Goal: Transaction & Acquisition: Book appointment/travel/reservation

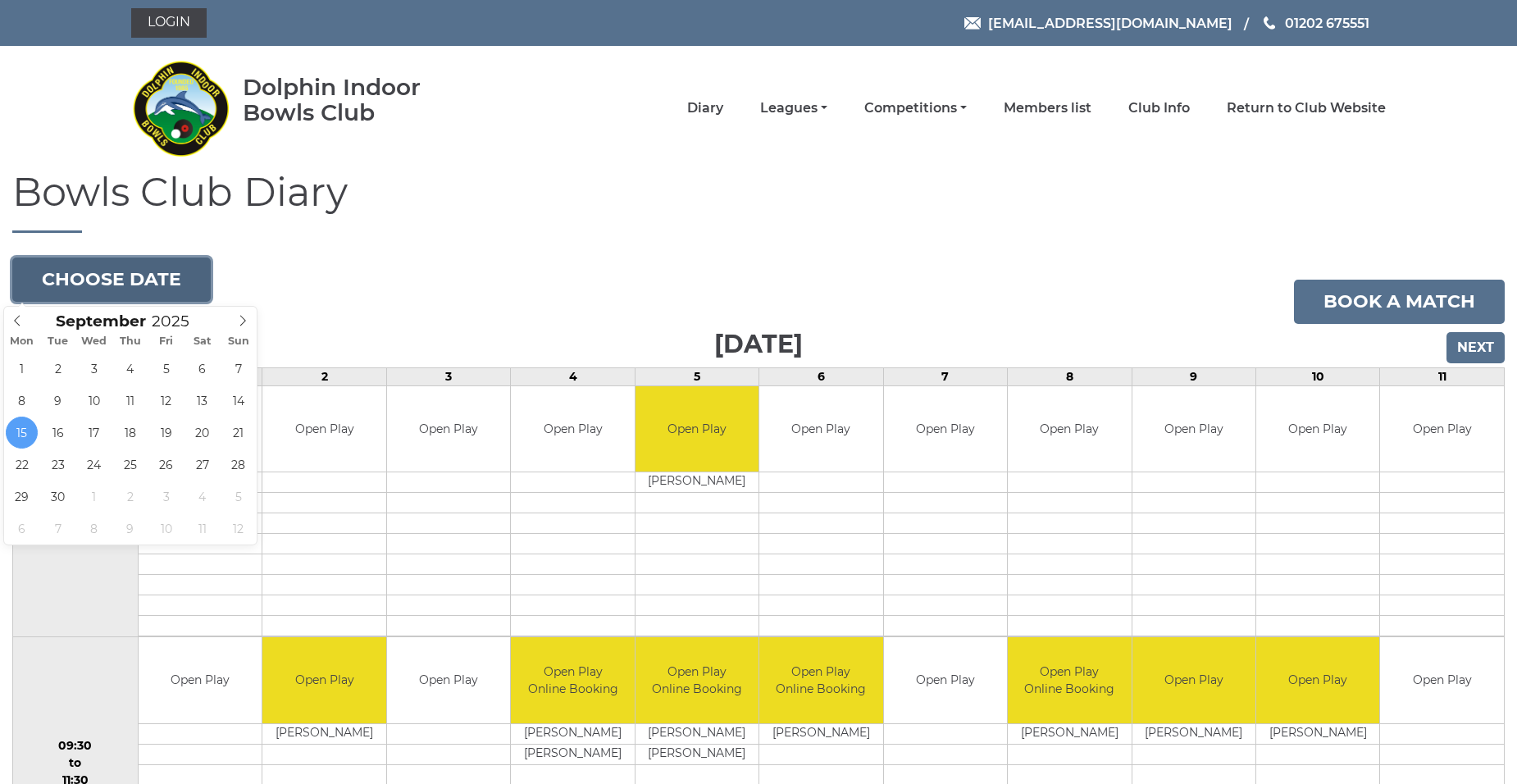
click at [100, 286] on button "Choose date" at bounding box center [112, 280] width 198 height 45
type input "2025-09-17"
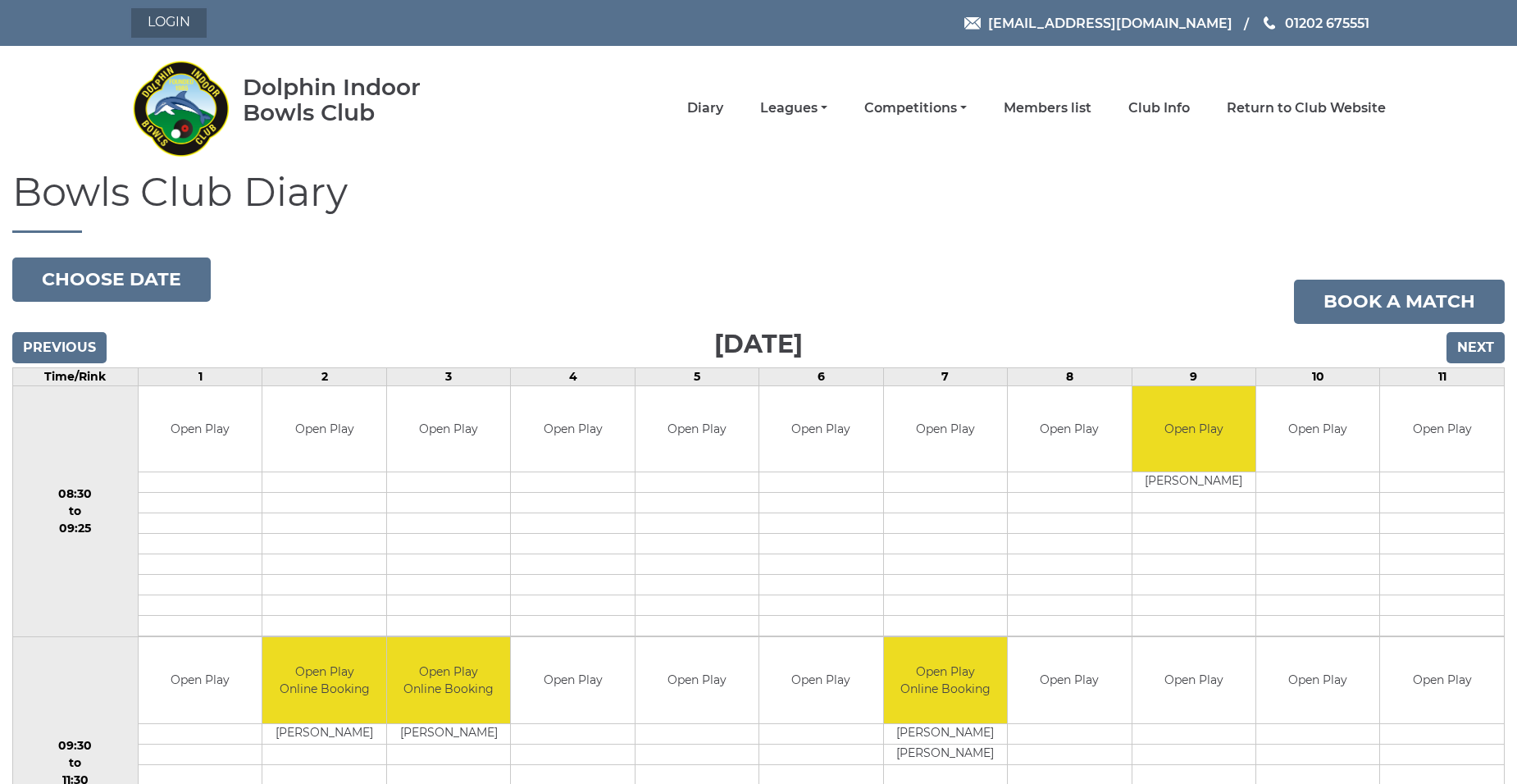
click at [173, 19] on link "Login" at bounding box center [169, 22] width 76 height 29
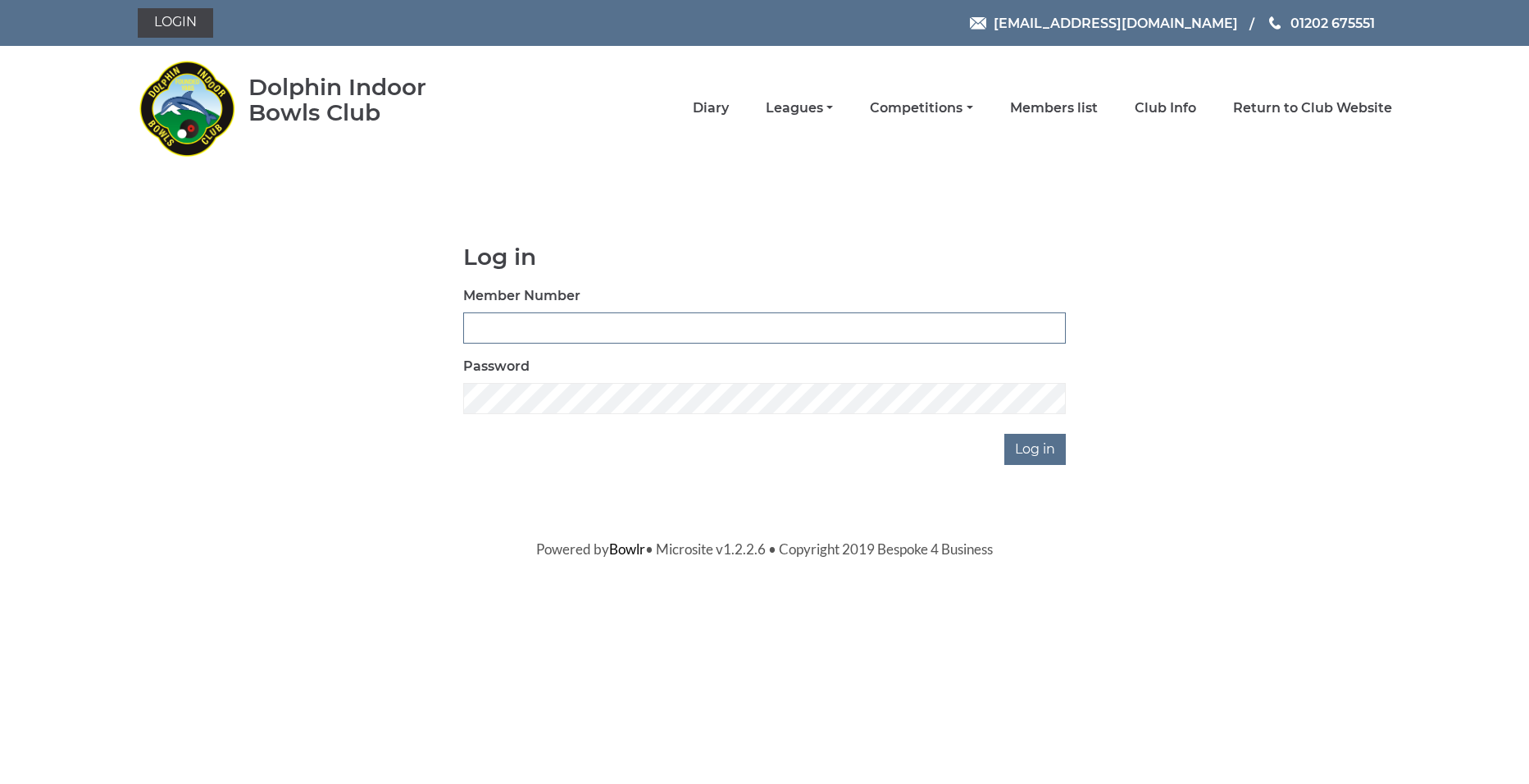
click at [607, 315] on input "Member Number" at bounding box center [764, 327] width 603 height 31
type input "2211"
drag, startPoint x: 1029, startPoint y: 451, endPoint x: 1024, endPoint y: 421, distance: 30.4
click at [1029, 451] on input "Log in" at bounding box center [1035, 449] width 62 height 31
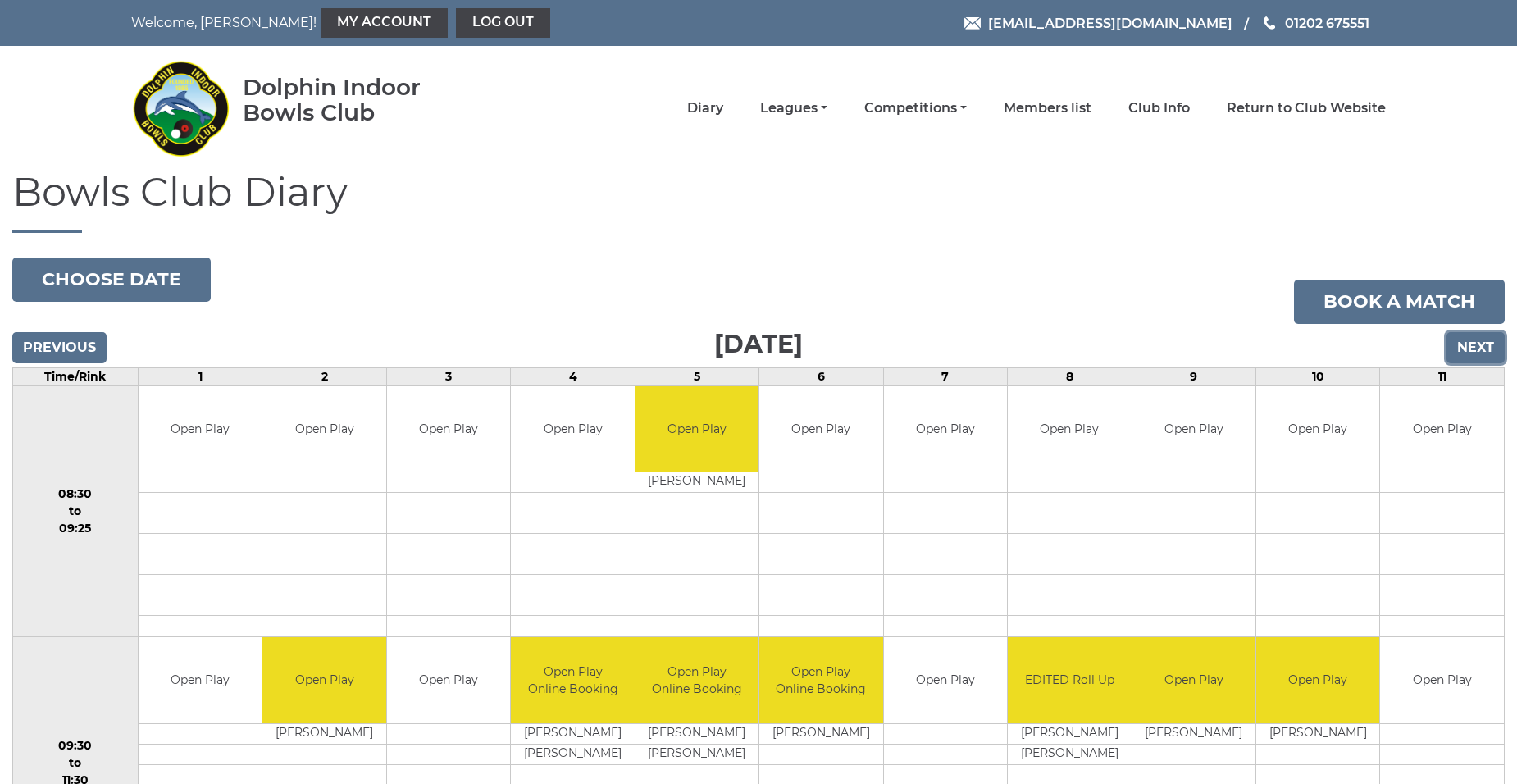
click at [1463, 348] on input "Next" at bounding box center [1475, 347] width 58 height 31
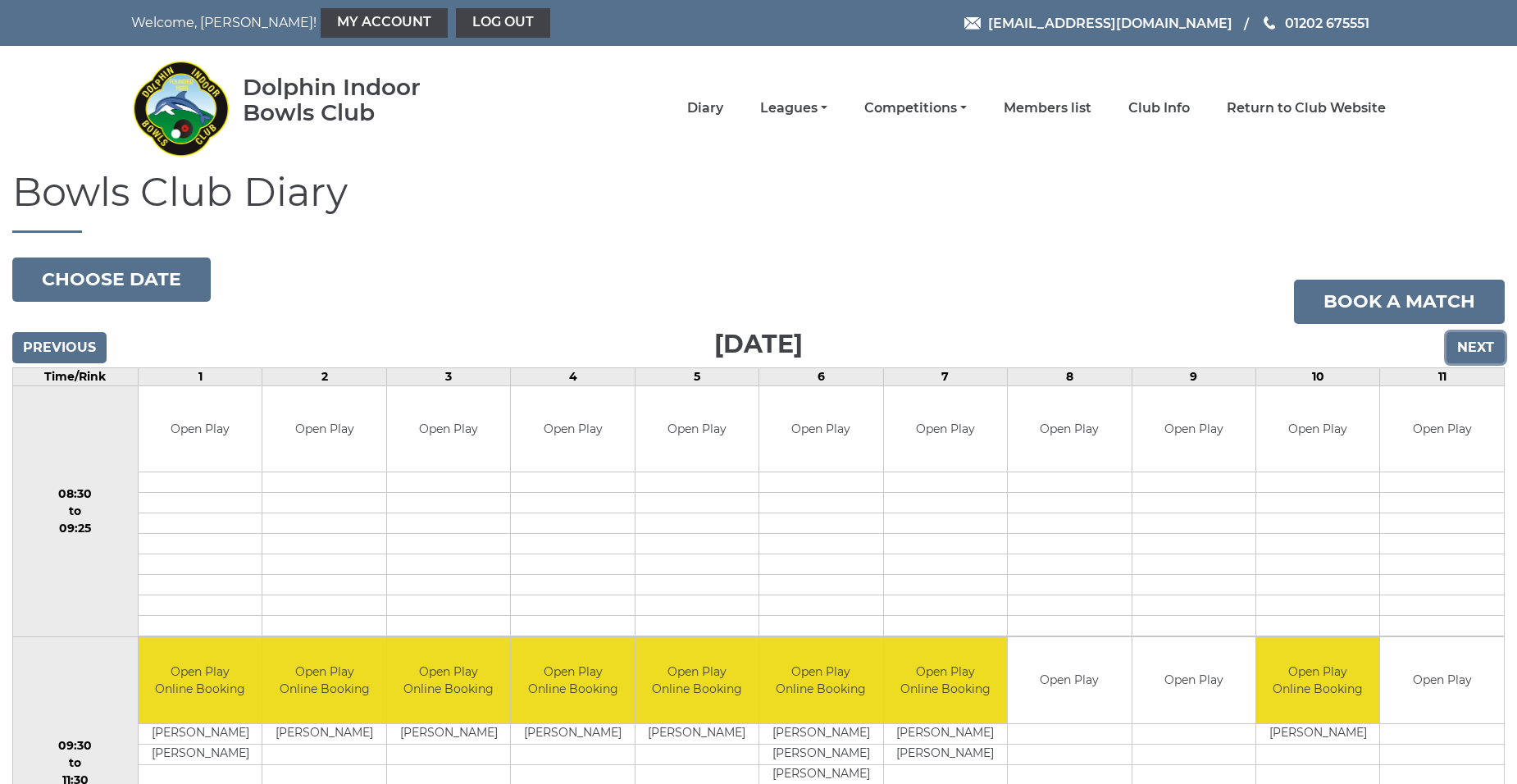
click at [1466, 351] on input "Next" at bounding box center [1475, 347] width 58 height 31
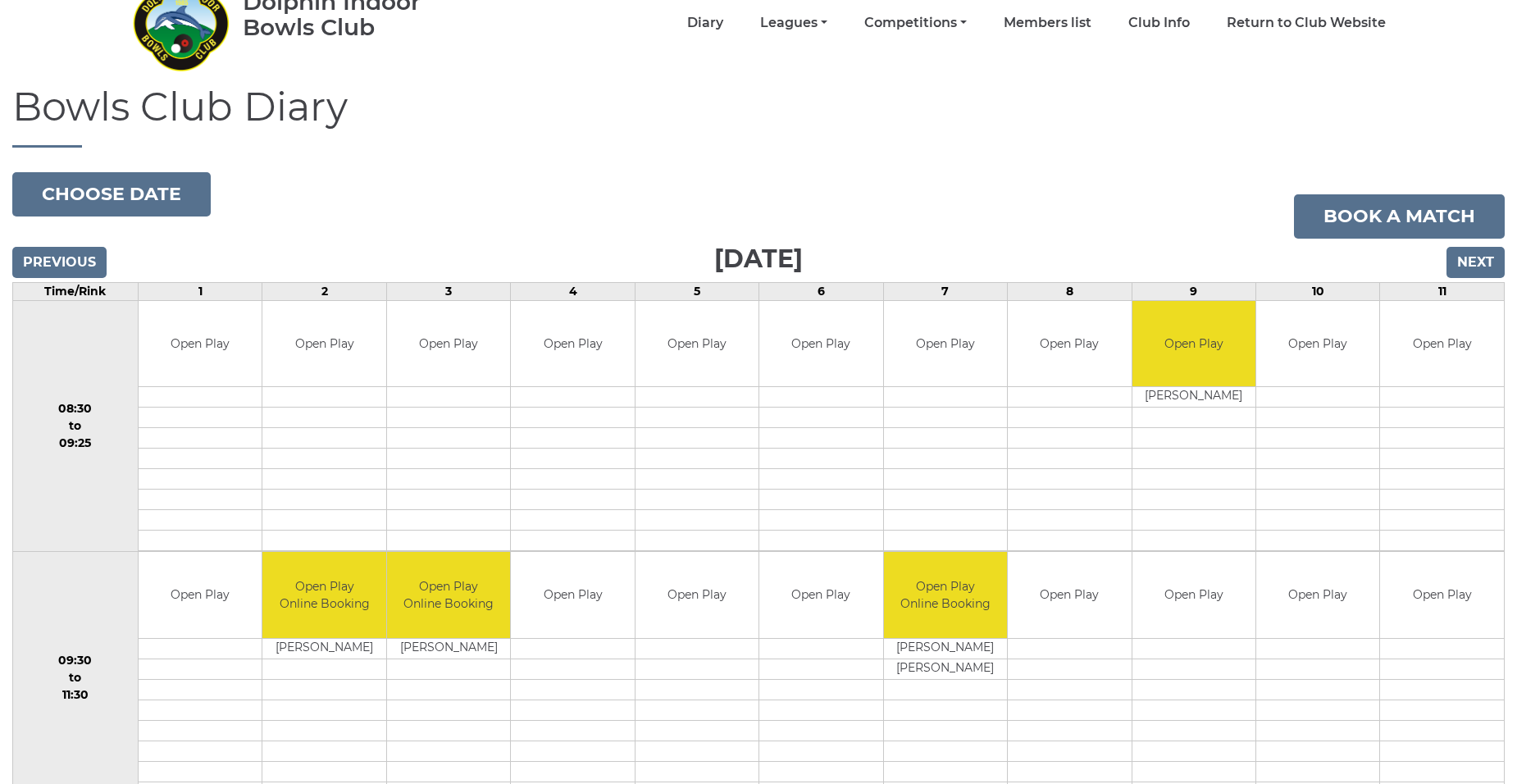
scroll to position [82, 0]
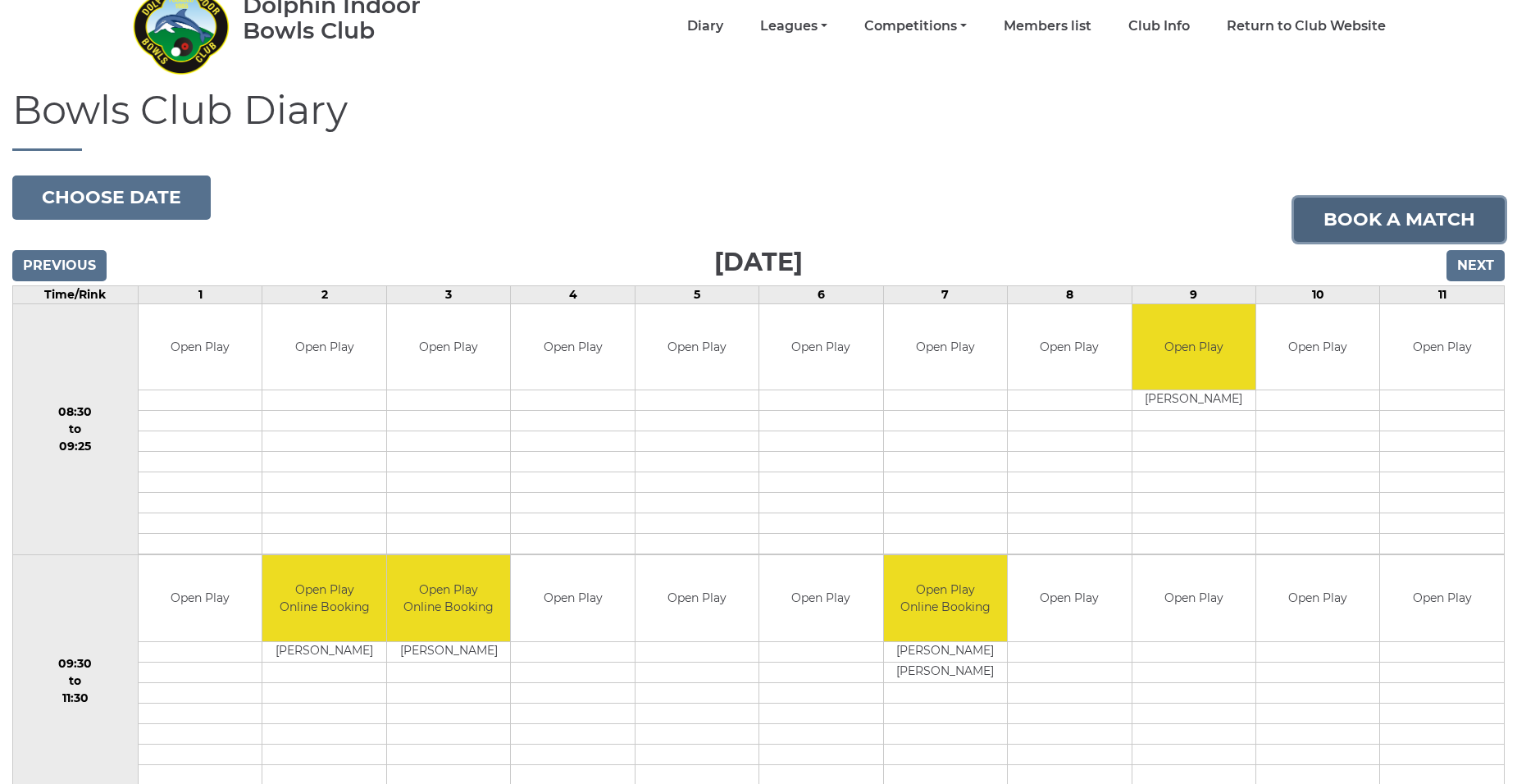
click at [1422, 225] on link "Book a match" at bounding box center [1399, 220] width 211 height 45
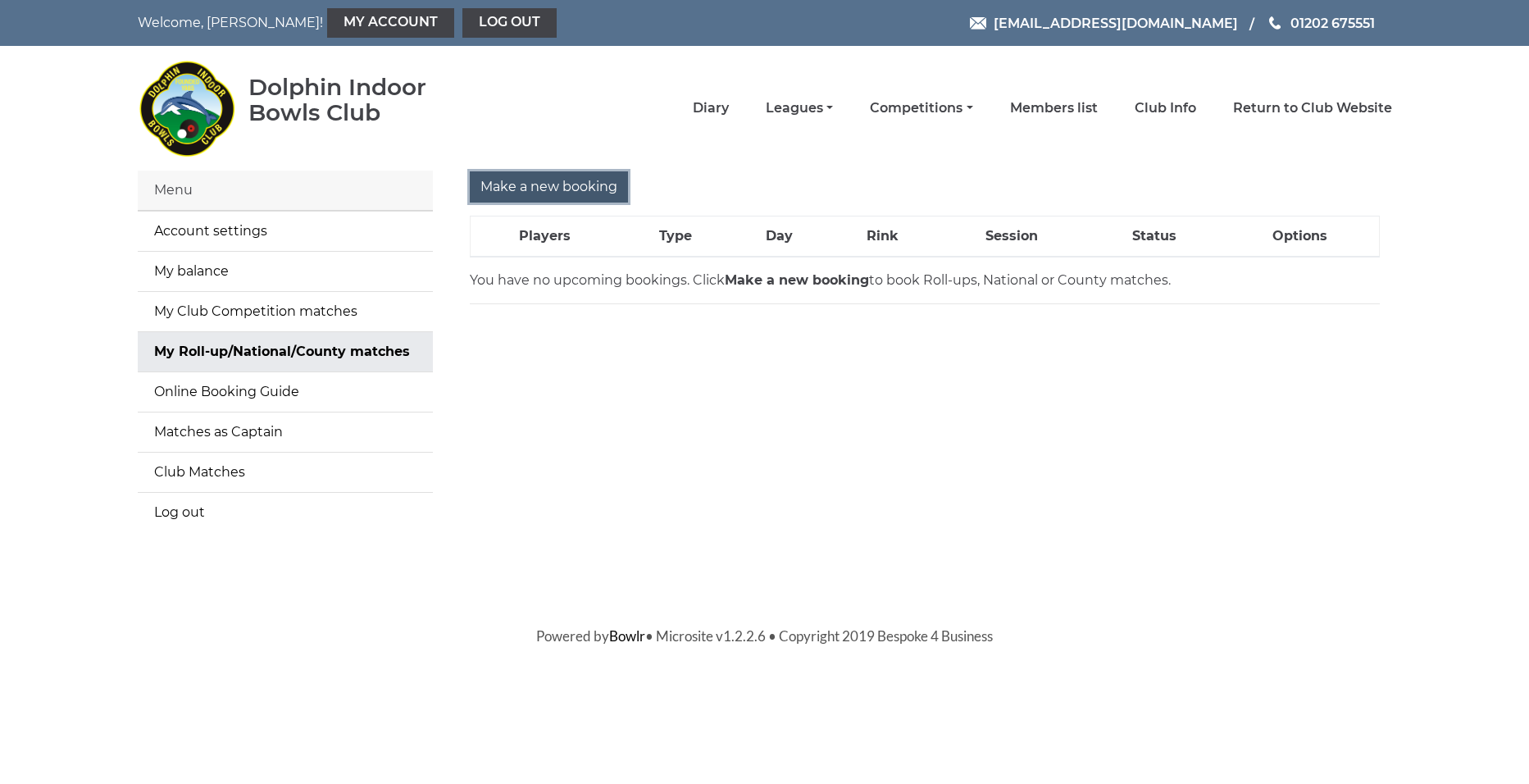
click at [567, 190] on input "Make a new booking" at bounding box center [549, 186] width 158 height 31
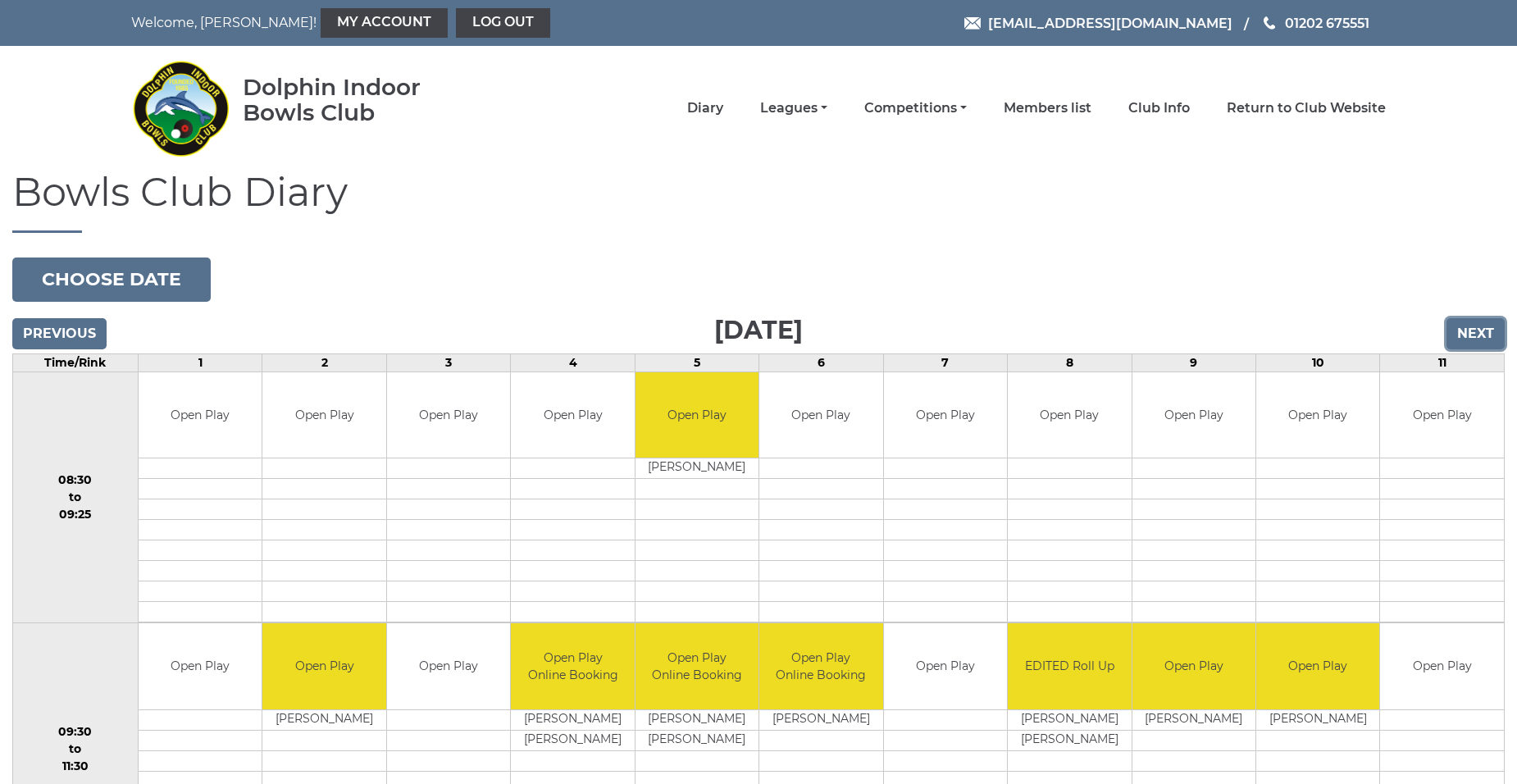
click at [1457, 336] on input "Next" at bounding box center [1475, 334] width 58 height 31
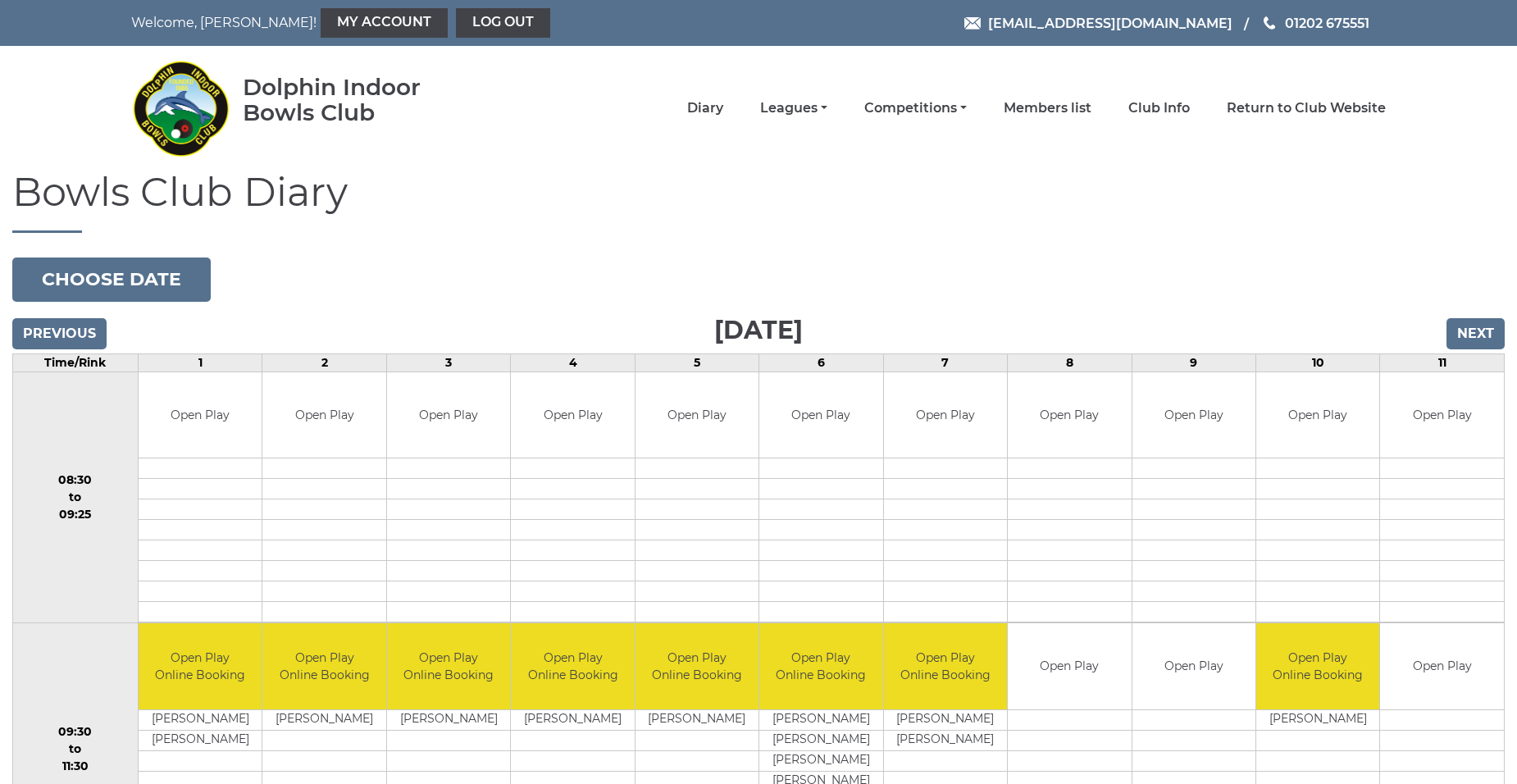
click at [1457, 338] on input "Next" at bounding box center [1475, 334] width 58 height 31
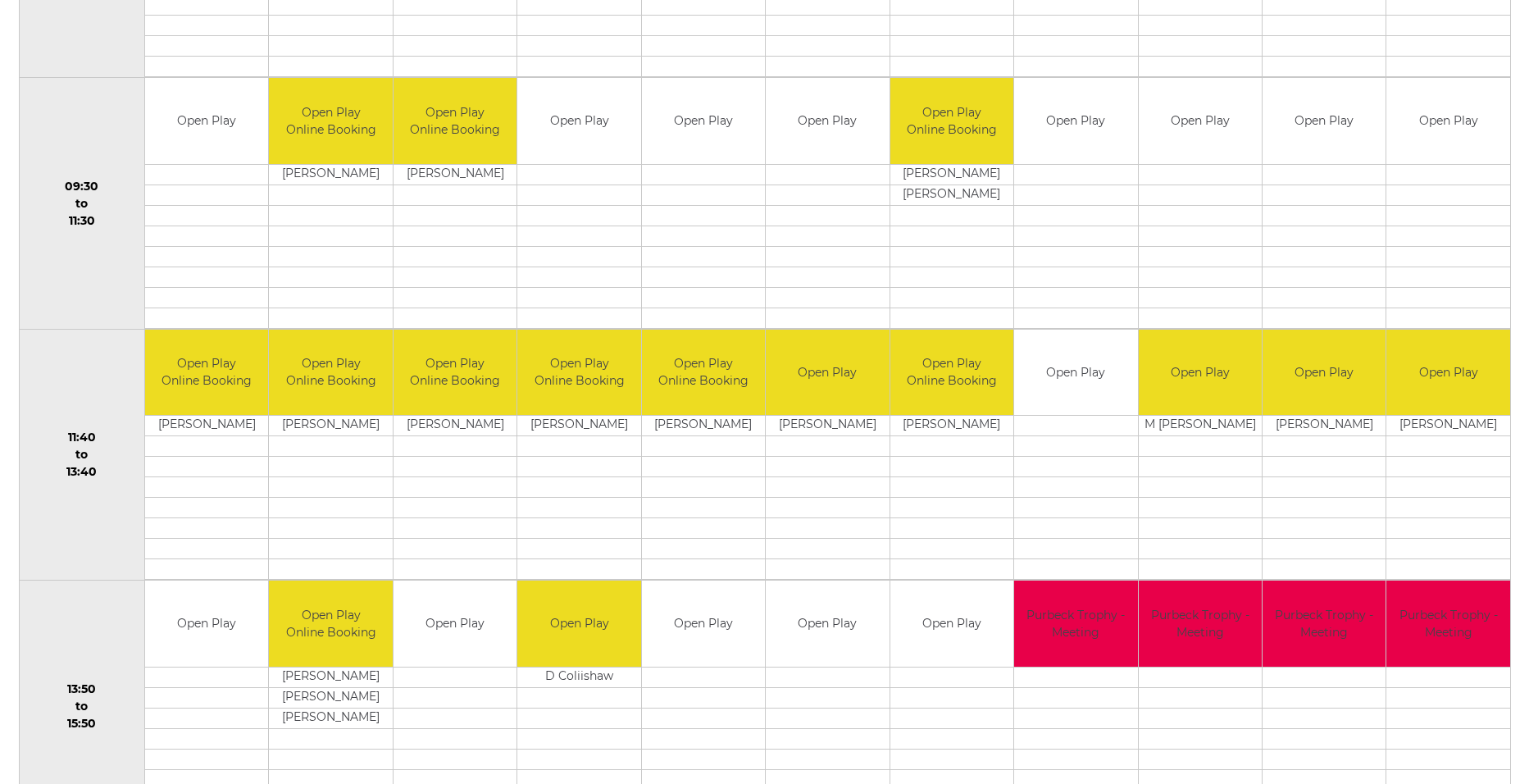
scroll to position [574, 0]
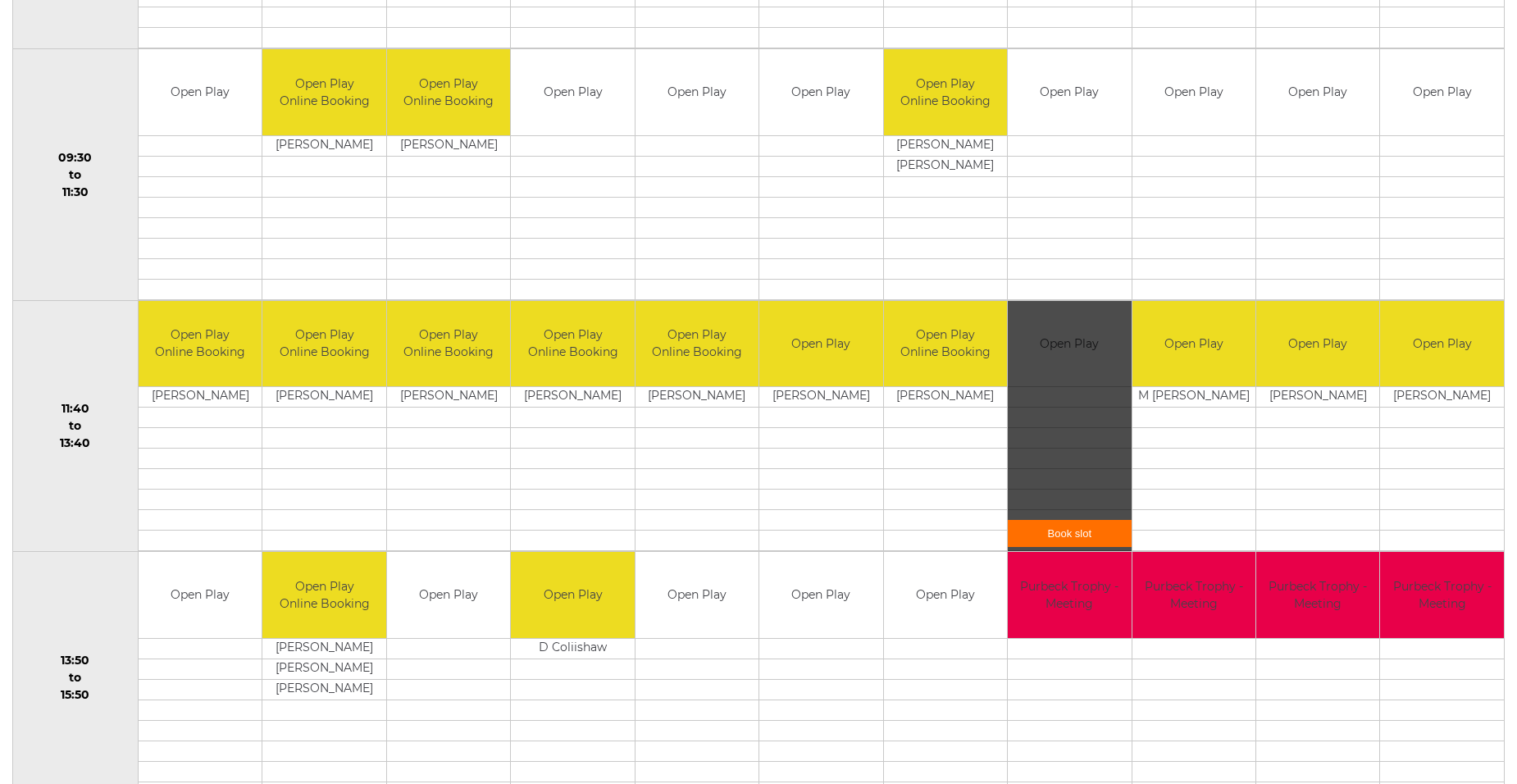
click at [1085, 351] on div "Book slot" at bounding box center [1070, 425] width 123 height 251
click at [1065, 532] on link "Book slot" at bounding box center [1070, 533] width 123 height 27
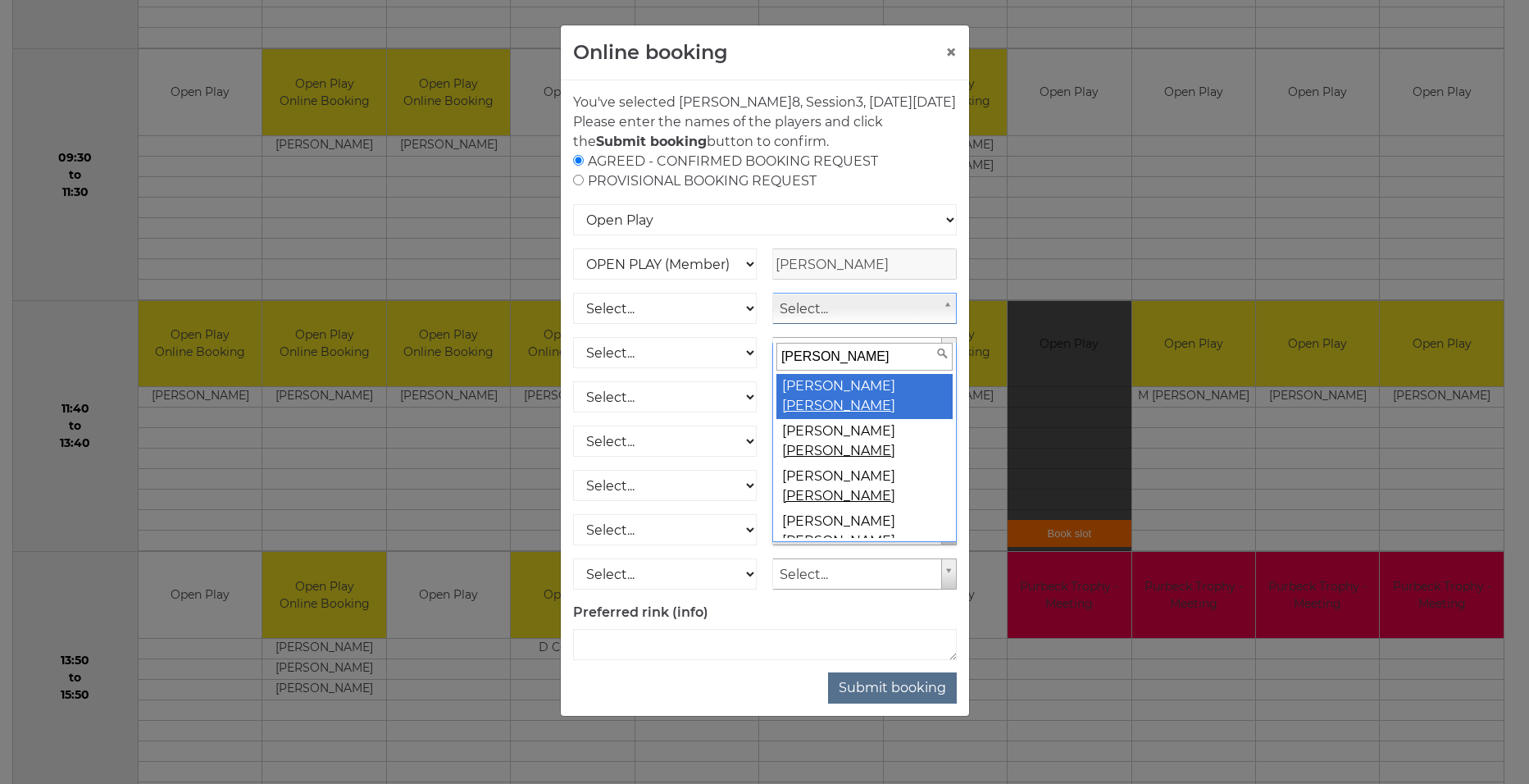
type input "powell"
select select "165"
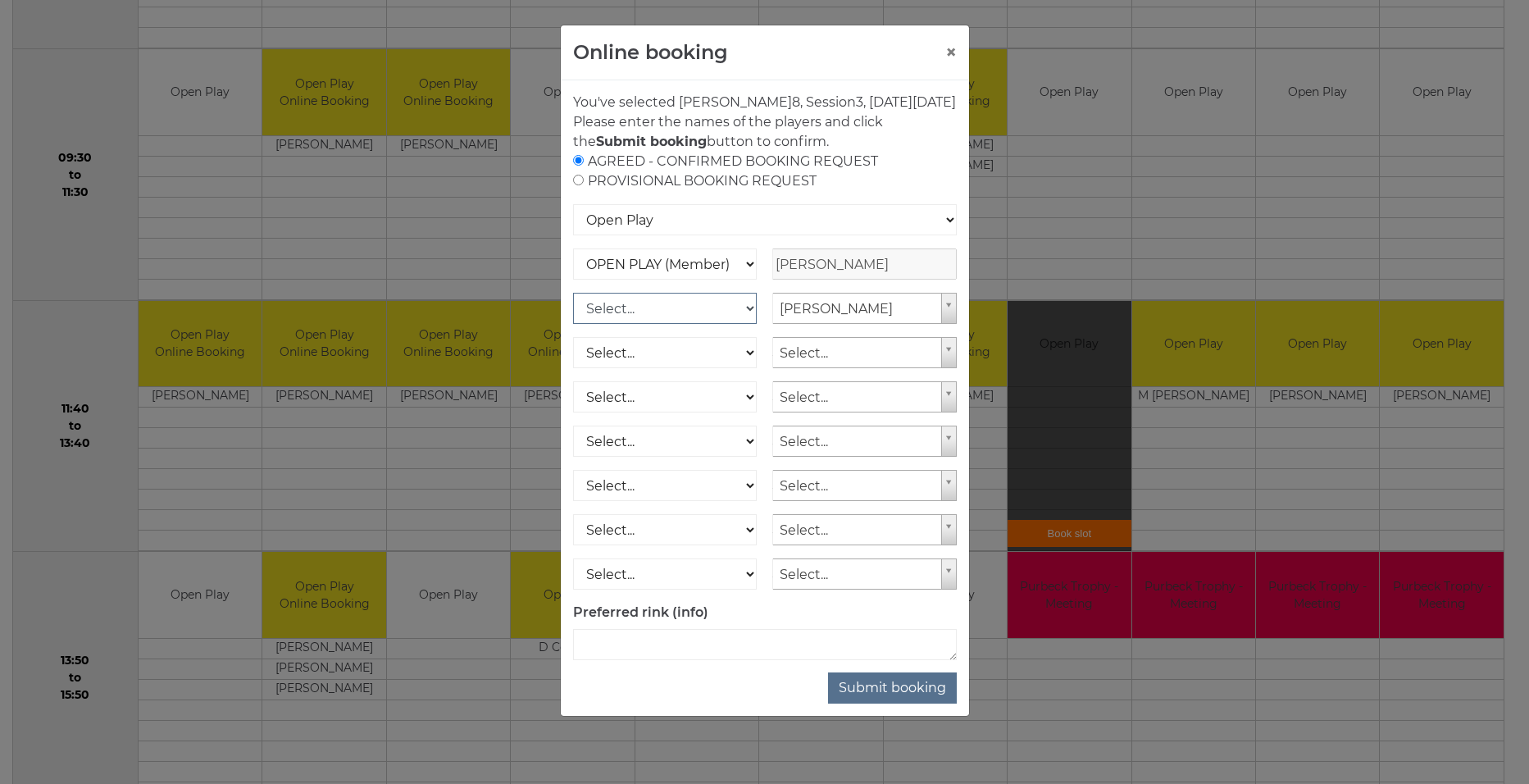
click at [749, 324] on select "Select... OPEN PLAY (Member) OPEN PLAY (Visitor) SPOONS (Member) SPOONS (Visito…" at bounding box center [665, 308] width 185 height 31
select select "1_12"
click at [573, 312] on select "Select... OPEN PLAY (Member) OPEN PLAY (Visitor) SPOONS (Member) SPOONS (Visito…" at bounding box center [665, 308] width 185 height 31
click at [907, 704] on button "Submit booking" at bounding box center [892, 688] width 128 height 31
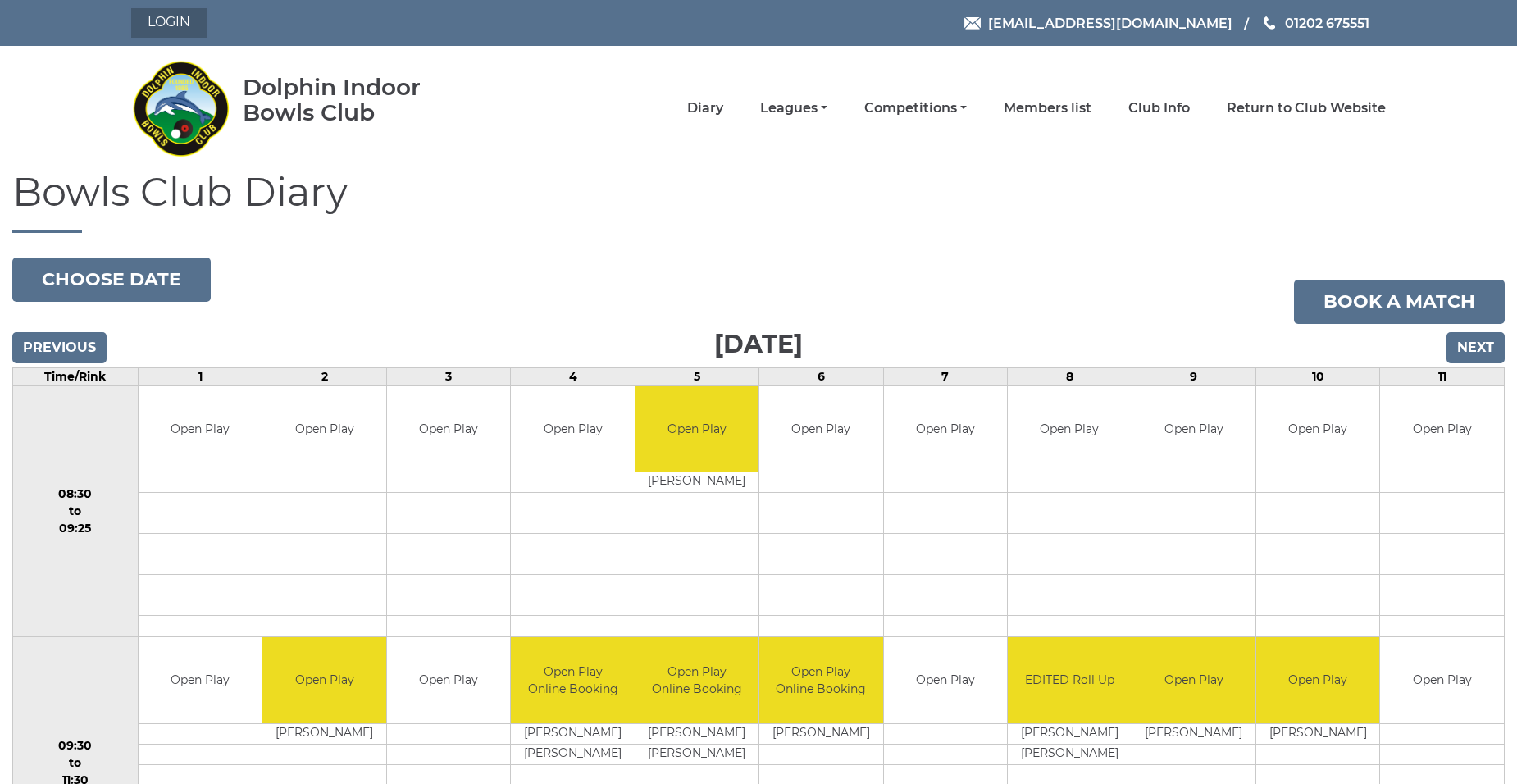
click at [178, 20] on link "Login" at bounding box center [169, 22] width 76 height 29
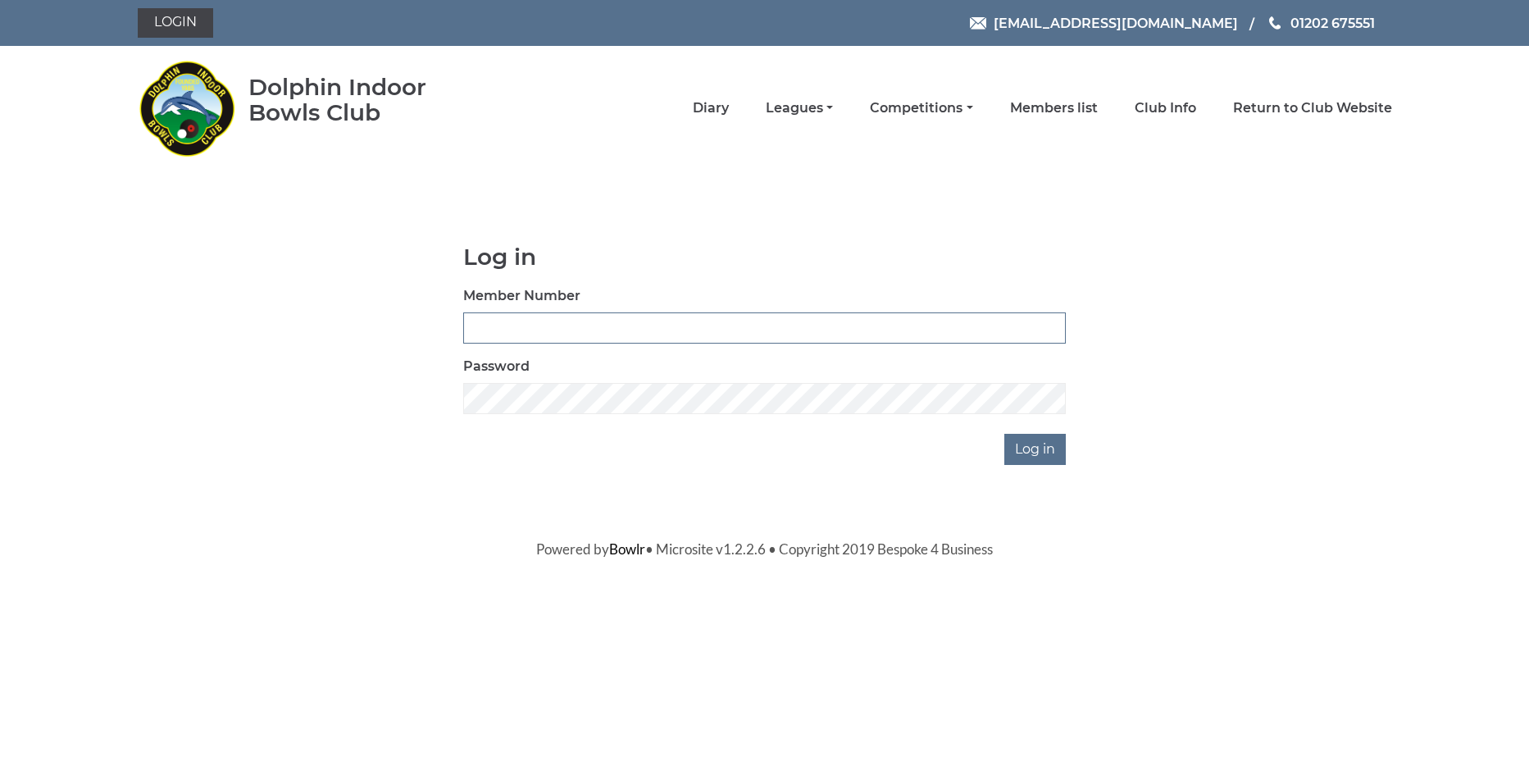
click at [639, 322] on input "Member Number" at bounding box center [764, 327] width 603 height 31
type input "2211"
click at [1041, 455] on input "Log in" at bounding box center [1035, 449] width 62 height 31
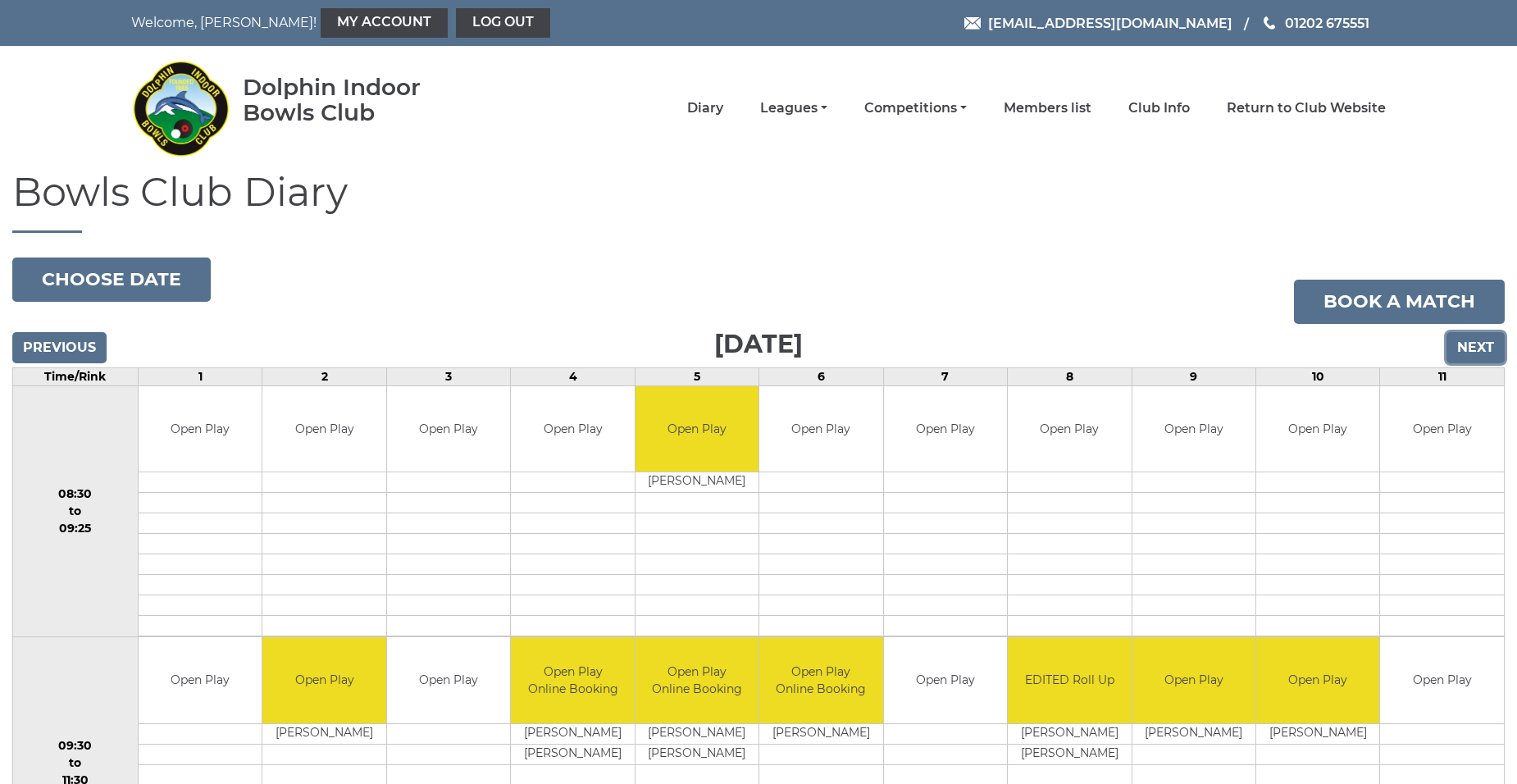
click at [1476, 345] on input "Next" at bounding box center [1475, 347] width 58 height 31
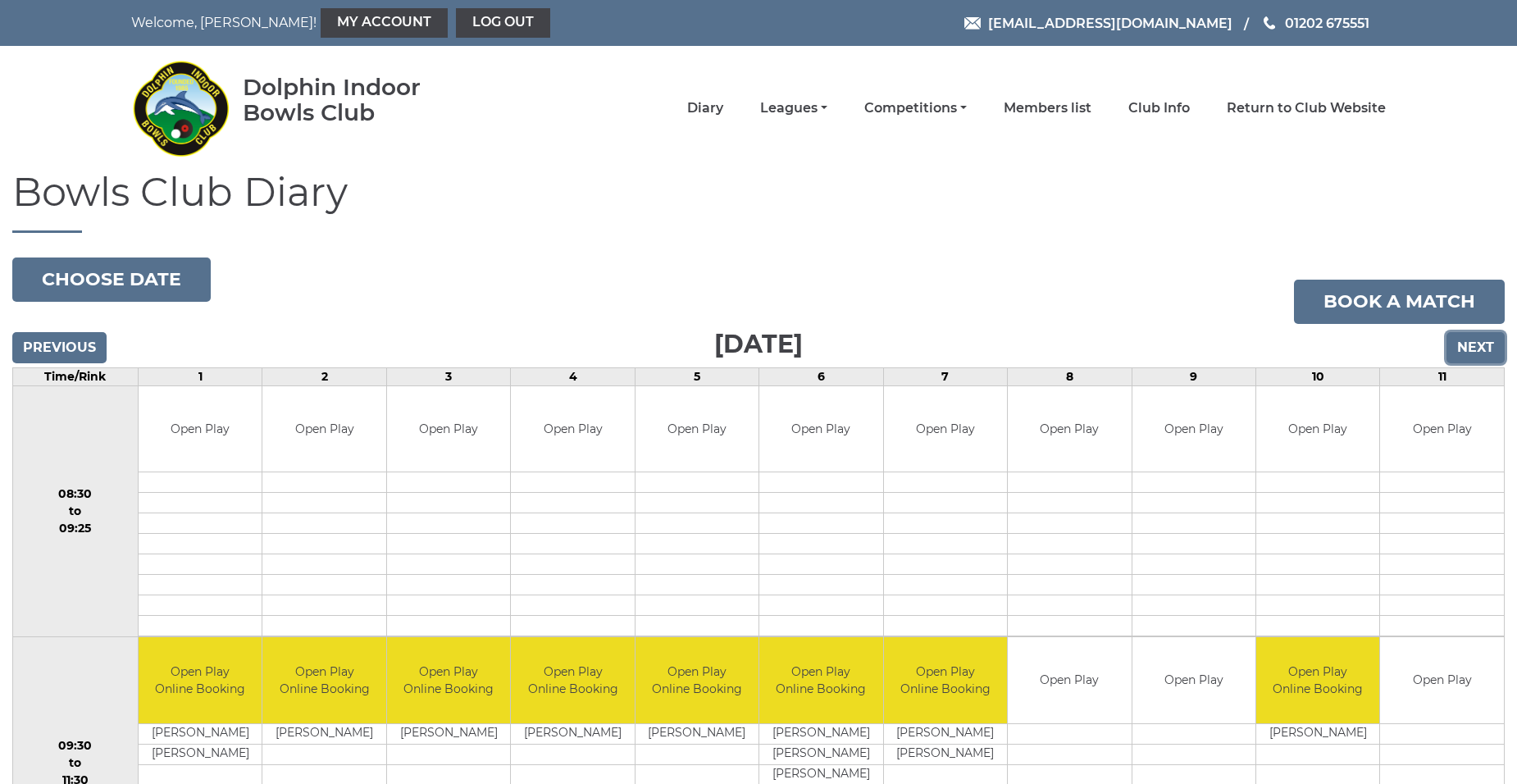
click at [1473, 351] on input "Next" at bounding box center [1475, 347] width 58 height 31
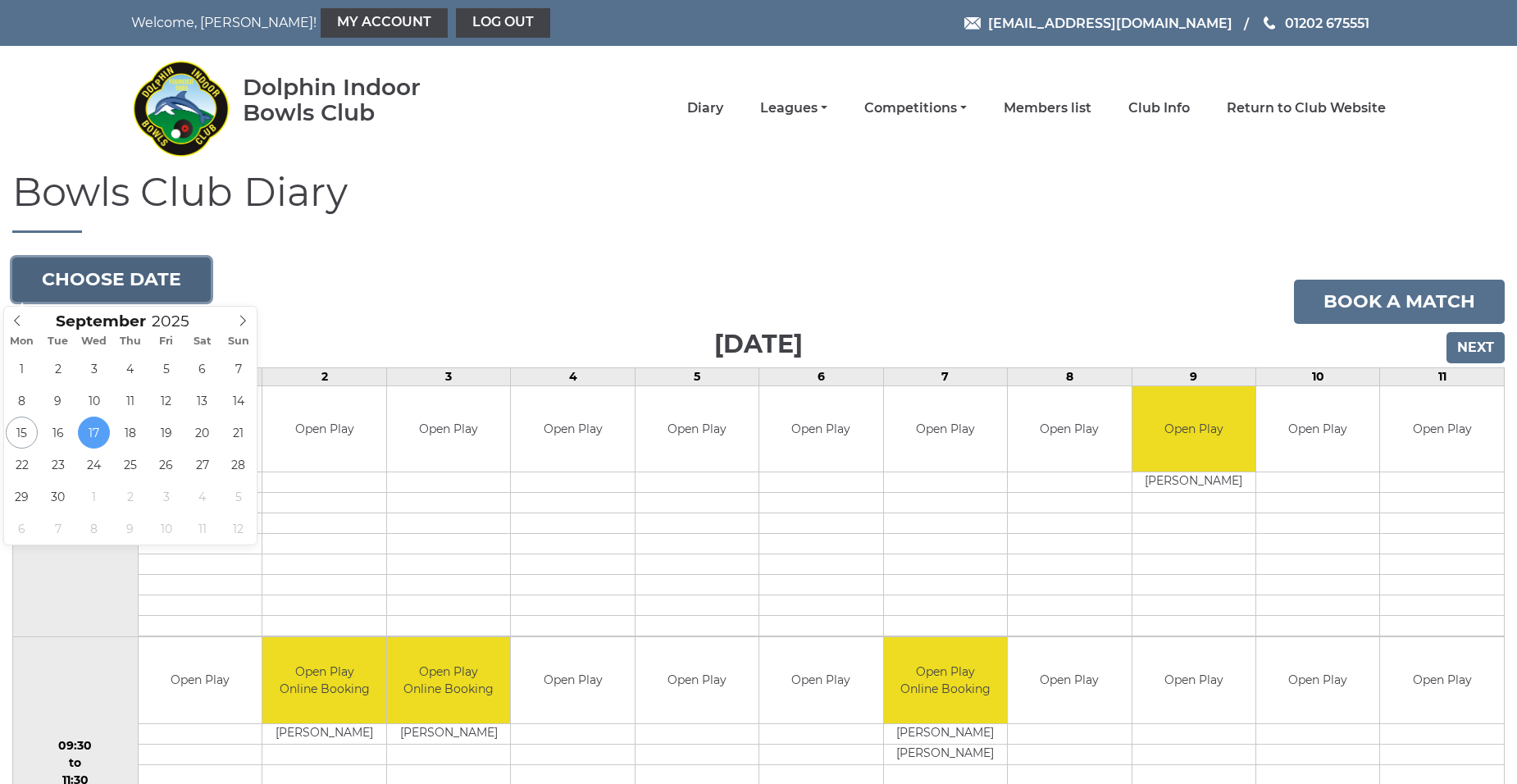
click at [138, 280] on button "Choose date" at bounding box center [112, 280] width 198 height 45
type input "2025-09-22"
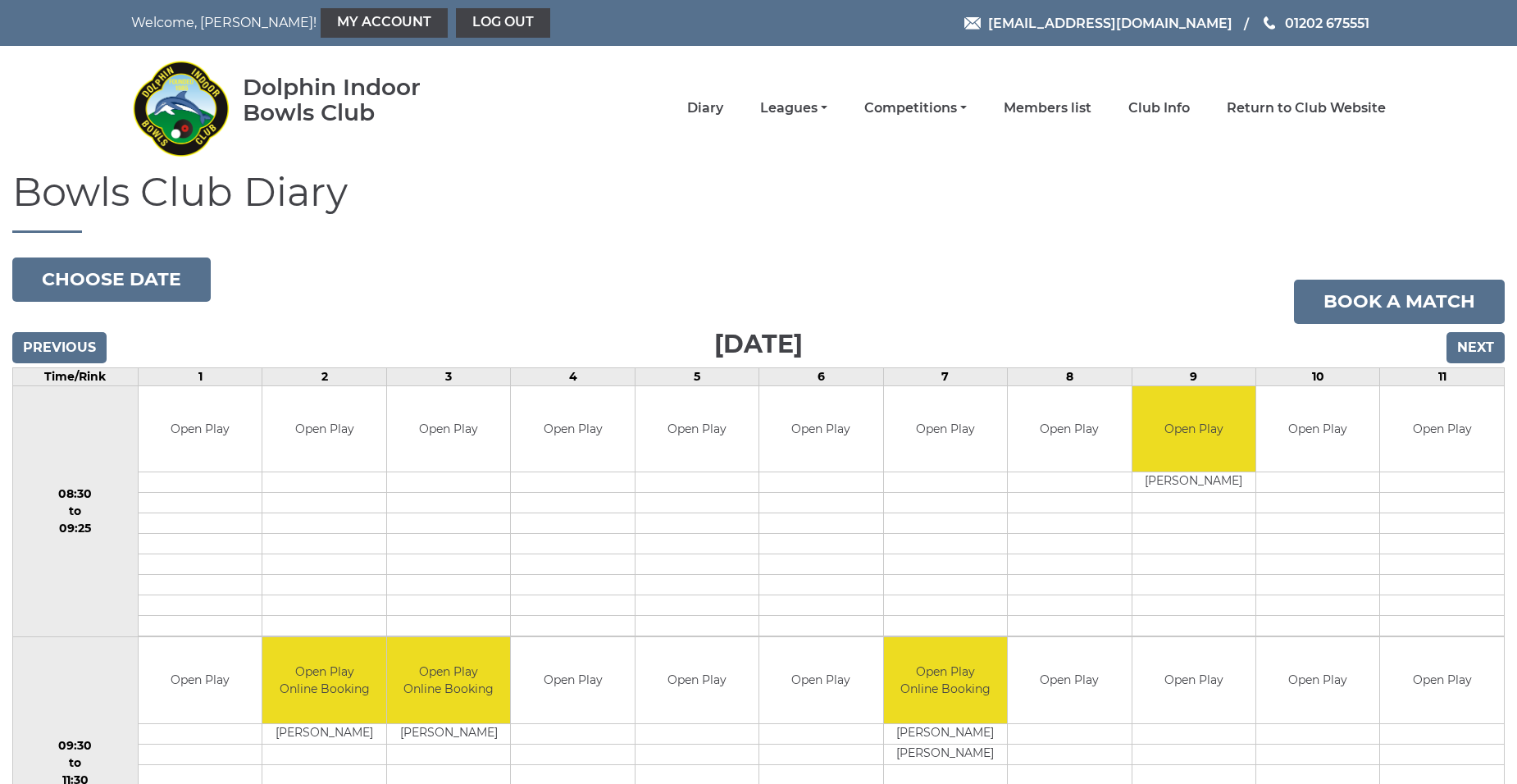
scroll to position [26, 0]
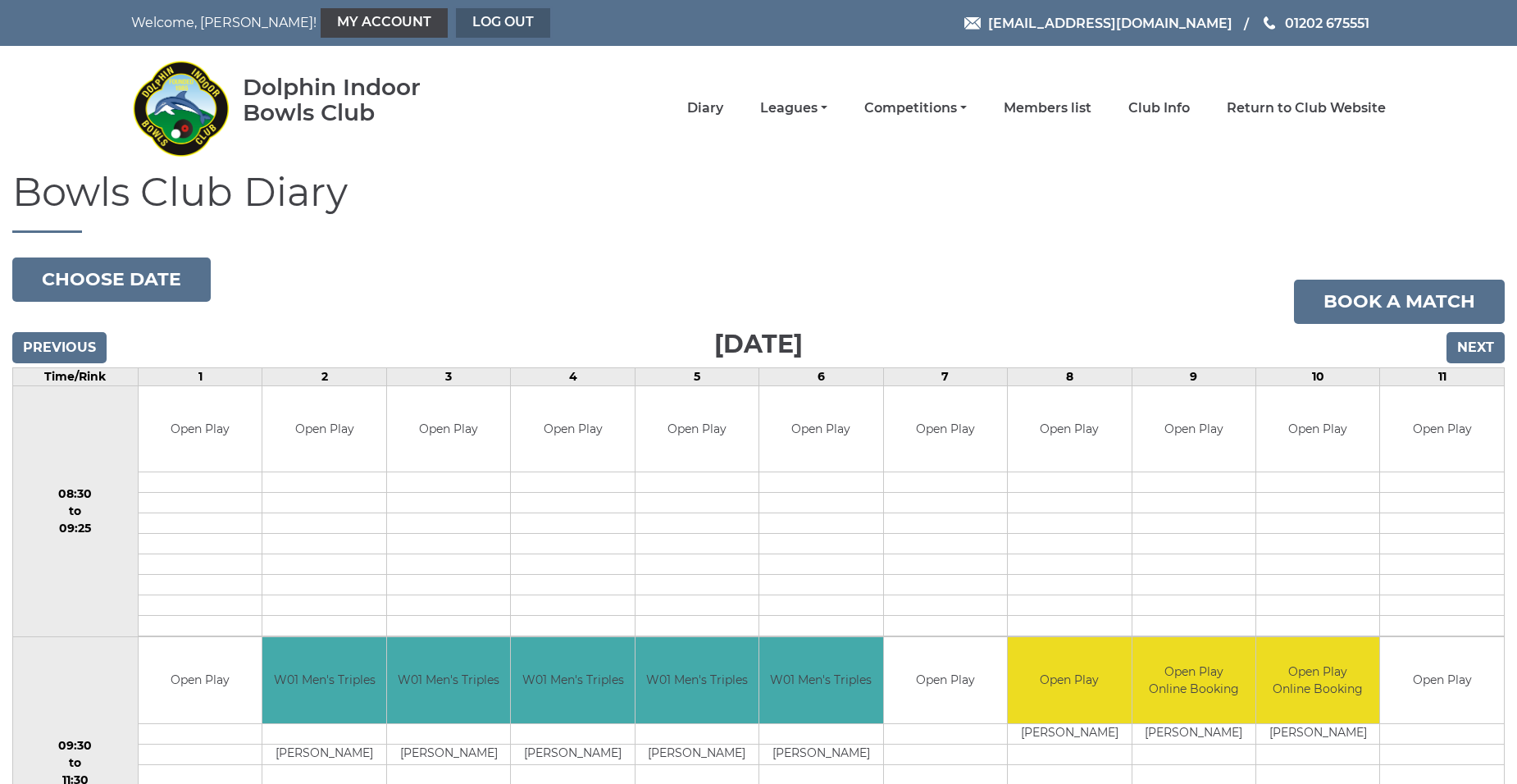
click at [456, 21] on link "Log out" at bounding box center [503, 22] width 95 height 29
